Goal: Information Seeking & Learning: Find specific fact

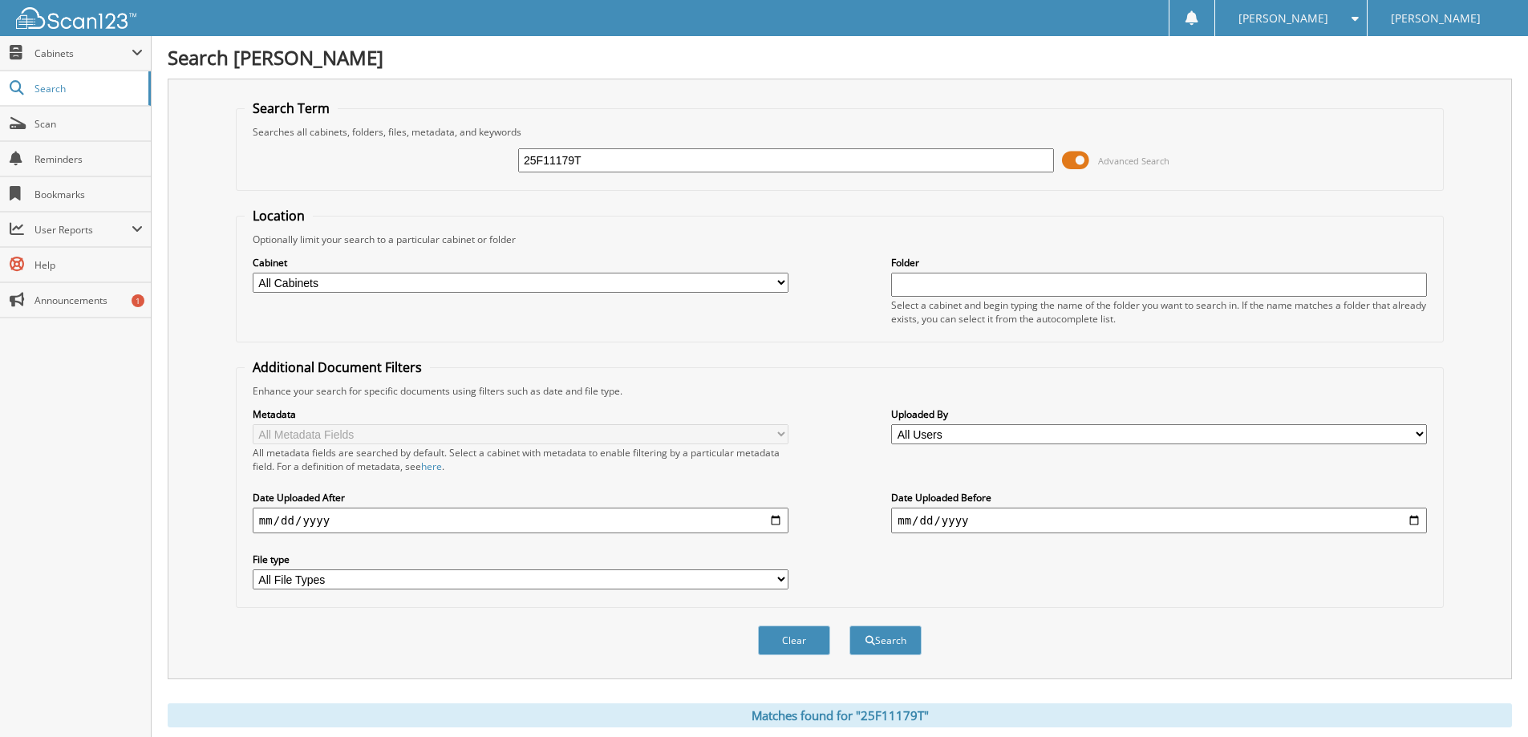
drag, startPoint x: 607, startPoint y: 157, endPoint x: 501, endPoint y: 175, distance: 107.3
click at [501, 175] on div "25F11179T Advanced Search" at bounding box center [840, 160] width 1190 height 43
paste input "24F18945B"
type input "24F18945B"
click at [850, 626] on button "Search" at bounding box center [886, 641] width 72 height 30
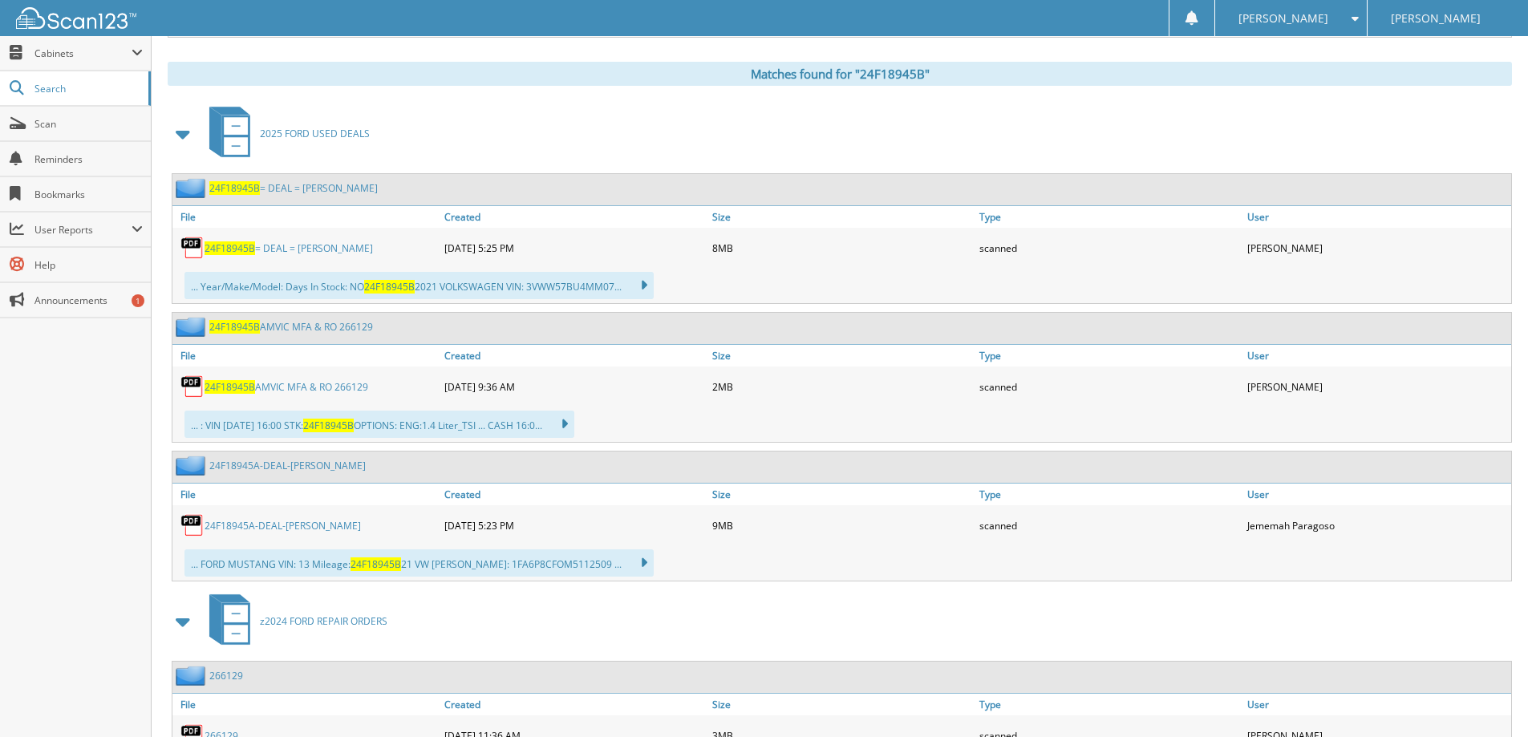
scroll to position [481, 0]
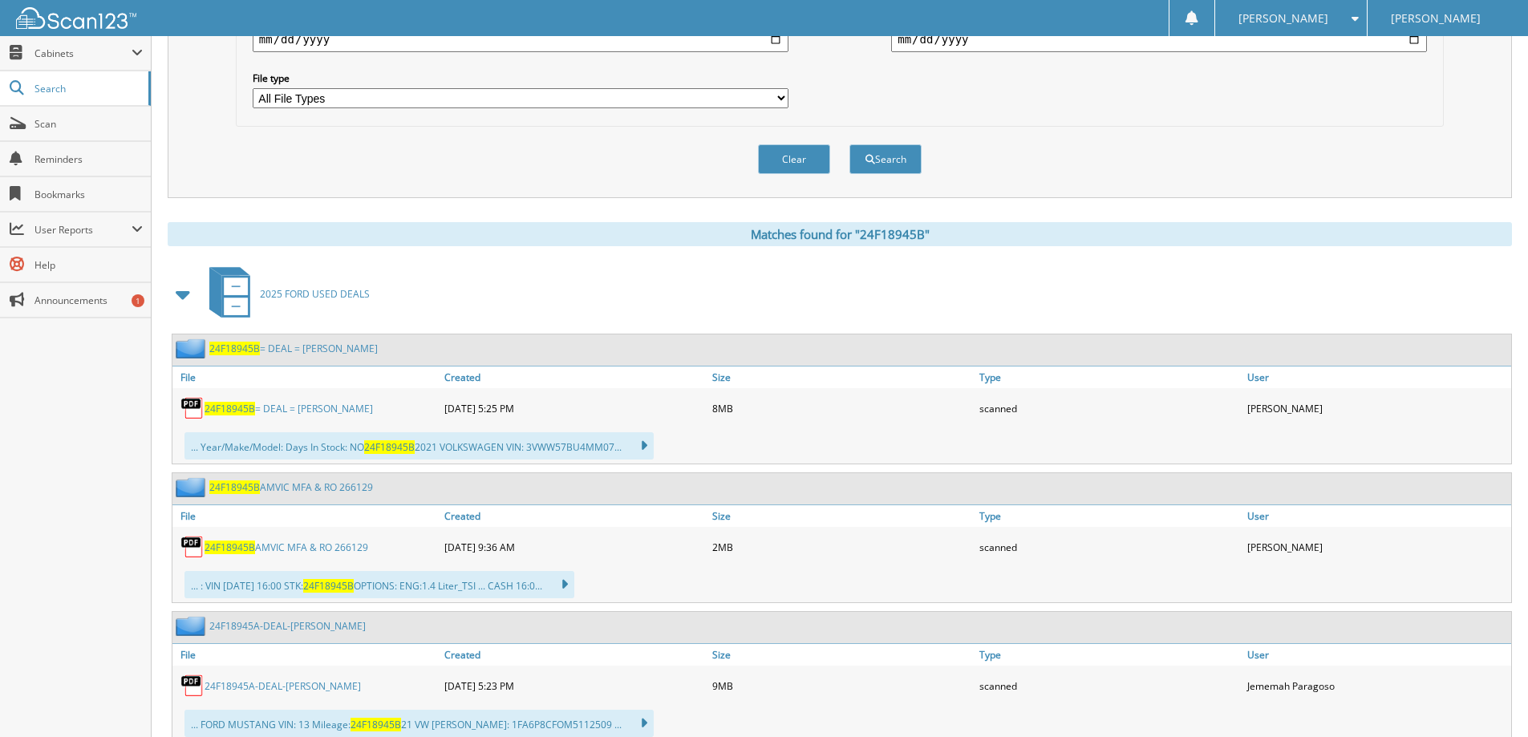
click at [306, 411] on link "24F18945B = DEAL = [PERSON_NAME]" at bounding box center [289, 409] width 168 height 14
